Goal: Task Accomplishment & Management: Manage account settings

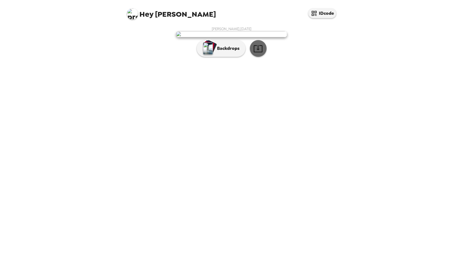
click at [258, 53] on icon "button" at bounding box center [258, 49] width 10 height 10
